Goal: Task Accomplishment & Management: Use online tool/utility

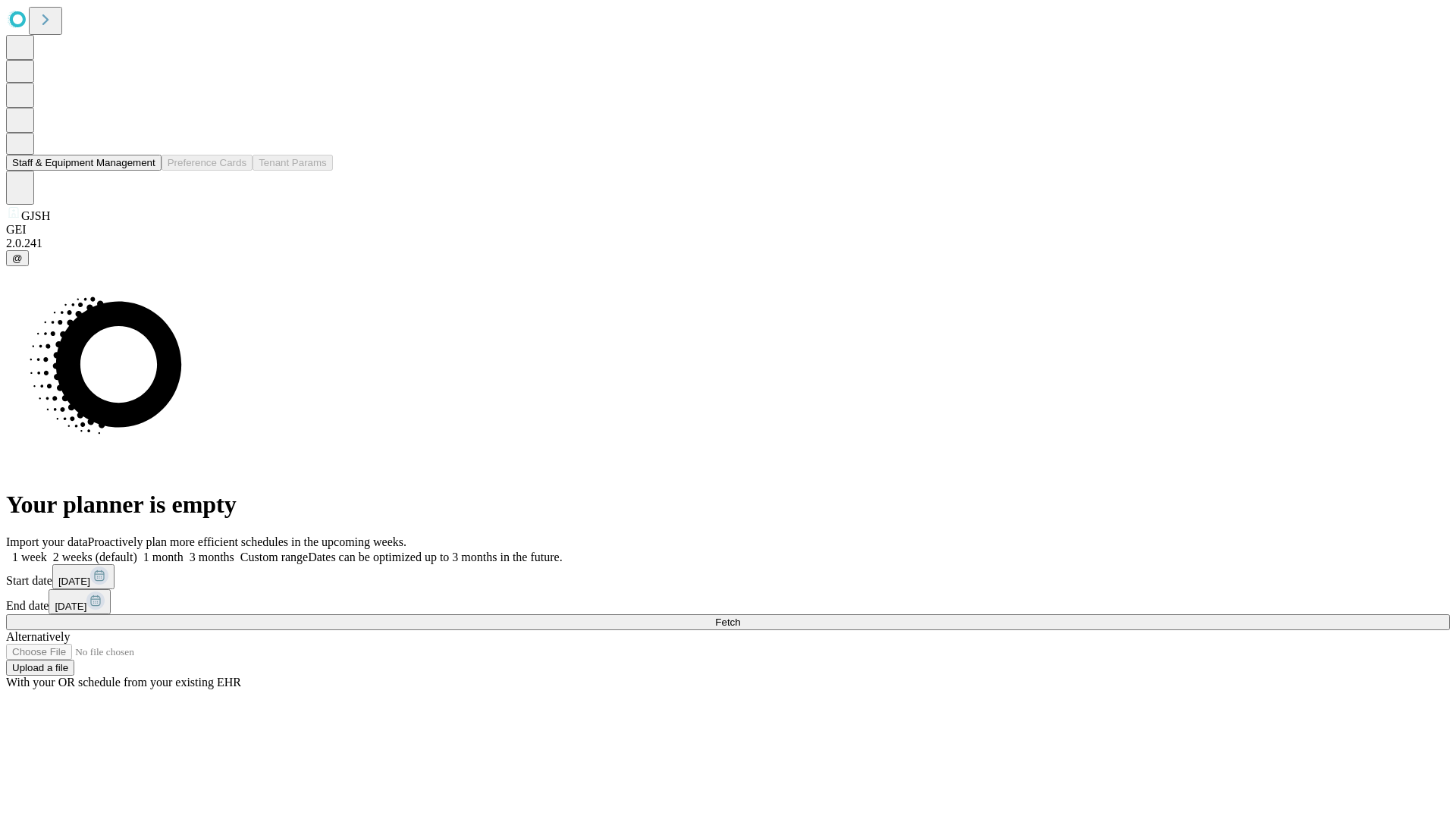
click at [145, 170] on button "Staff & Equipment Management" at bounding box center [84, 163] width 155 height 16
